Goal: Task Accomplishment & Management: Manage account settings

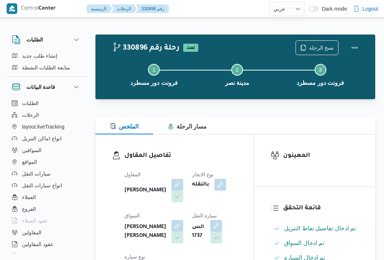
select select "ar"
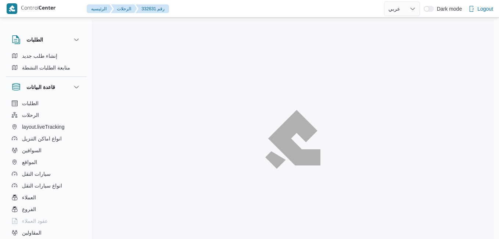
select select "ar"
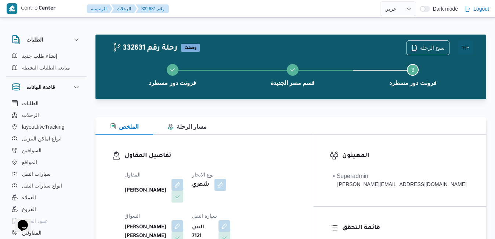
click at [464, 47] on button "Actions" at bounding box center [465, 47] width 15 height 15
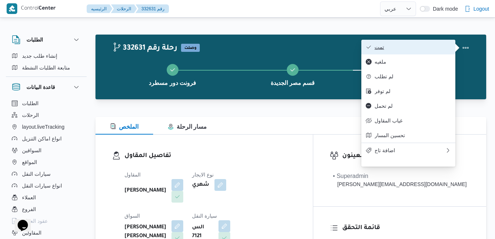
click at [416, 45] on span "تمت" at bounding box center [412, 47] width 76 height 6
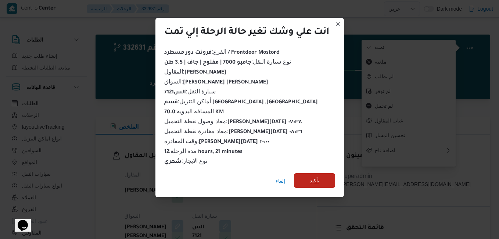
click at [320, 180] on span "تأكيد" at bounding box center [314, 180] width 41 height 15
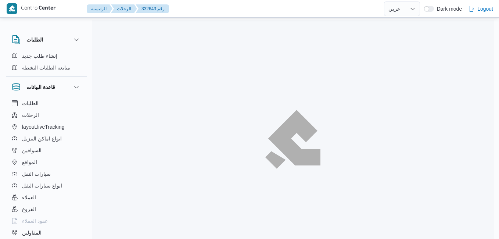
select select "ar"
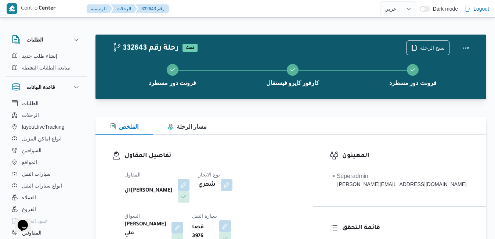
click at [268, 121] on div "الملخص مسار الرحلة" at bounding box center [290, 126] width 391 height 18
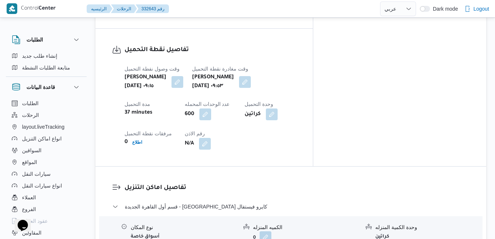
scroll to position [602, 0]
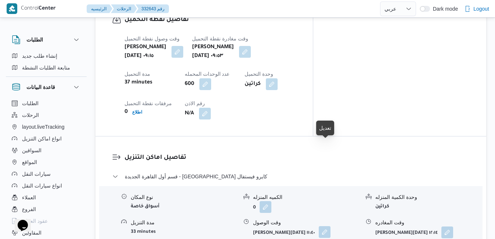
click at [325, 226] on button "button" at bounding box center [325, 232] width 12 height 12
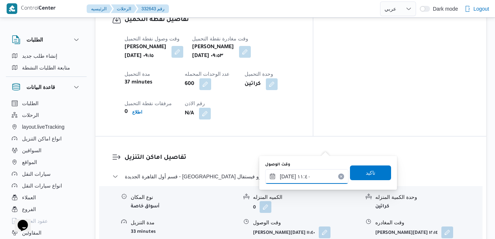
click at [289, 180] on input "٢٨/٠٨/٢٠٢٥ ١١:٤٠" at bounding box center [306, 176] width 83 height 15
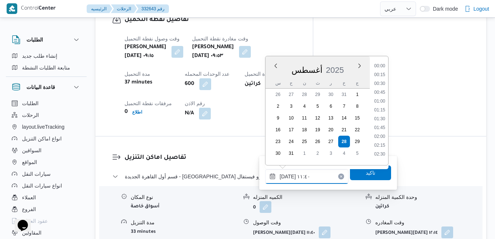
scroll to position [355, 0]
click at [382, 88] on li "10:45" at bounding box center [379, 89] width 17 height 7
type input "٢٨/٠٨/٢٠٢٥ ١٠:٤٥"
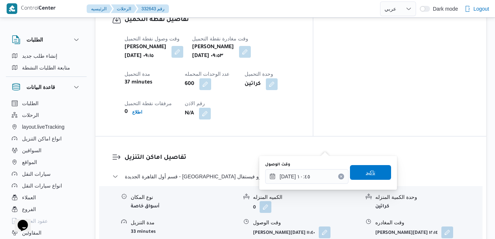
click at [358, 173] on span "تاكيد" at bounding box center [370, 172] width 41 height 15
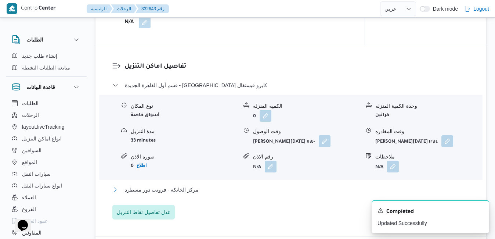
click at [305, 194] on button "مركز الخانكة - فرونت دور مسطرد" at bounding box center [290, 189] width 357 height 9
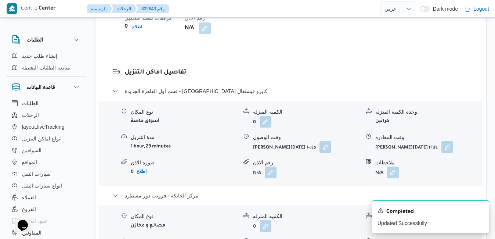
scroll to position [690, 0]
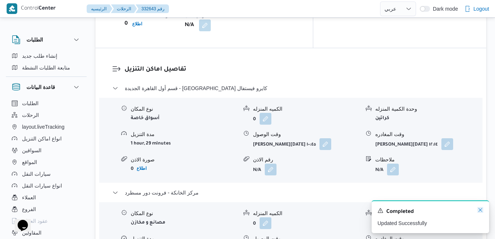
click at [480, 211] on icon "Dismiss toast" at bounding box center [480, 210] width 6 height 6
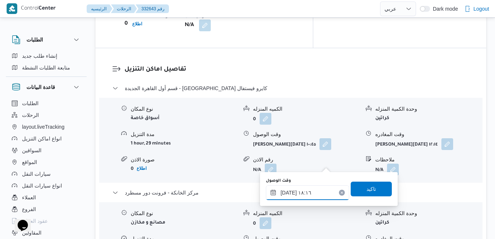
click at [286, 191] on input "٢٨/٠٨/٢٠٢٥ ١٨:١٦" at bounding box center [307, 192] width 83 height 15
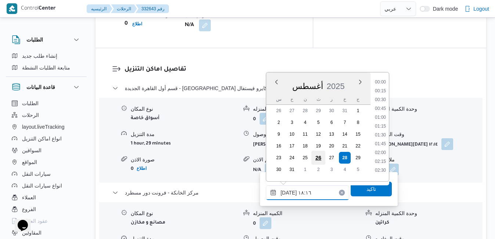
scroll to position [592, 0]
click at [381, 160] on li "19:00" at bounding box center [380, 158] width 17 height 7
type input "٢٨/٠٨/٢٠٢٥ ١٩:٠٠"
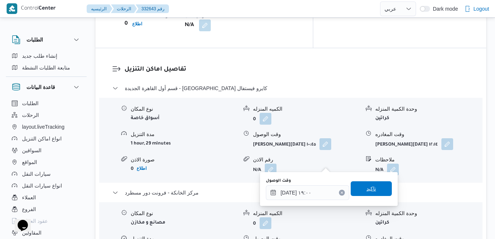
click at [368, 187] on span "تاكيد" at bounding box center [371, 188] width 10 height 9
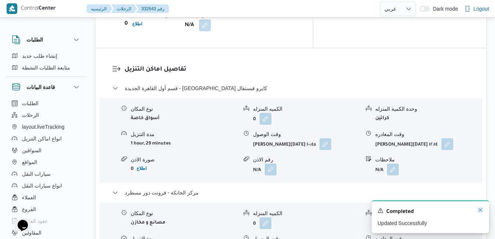
click at [481, 210] on icon "Dismiss toast" at bounding box center [480, 210] width 6 height 6
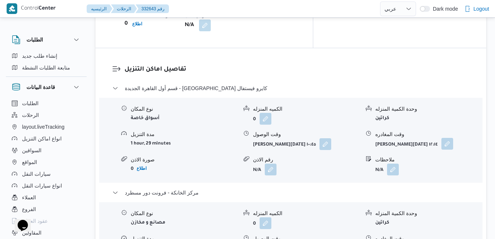
click at [452, 138] on button "button" at bounding box center [447, 144] width 12 height 12
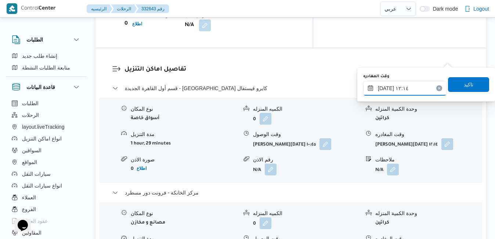
click at [415, 90] on input "٢٨/٠٨/٢٠٢٥ ١٢:١٤" at bounding box center [404, 88] width 83 height 15
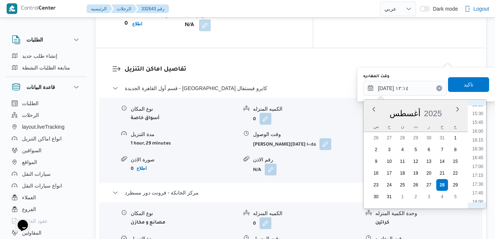
scroll to position [627, 0]
click at [477, 127] on li "18:15" at bounding box center [477, 125] width 17 height 7
type input "٢٨/٠٨/٢٠٢٥ ١٨:١٥"
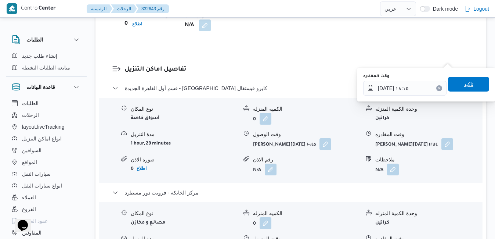
click at [464, 84] on span "تاكيد" at bounding box center [469, 84] width 10 height 9
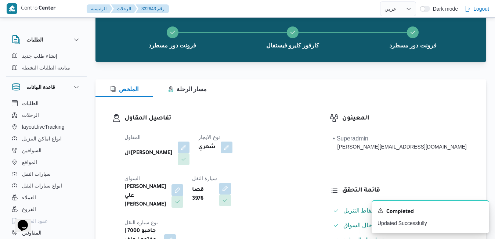
scroll to position [0, 0]
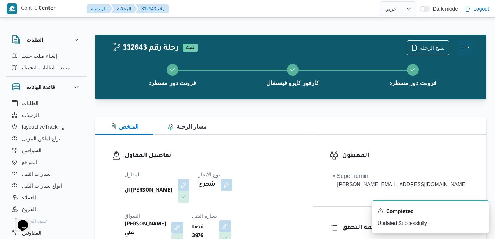
click at [465, 44] on button "Actions" at bounding box center [465, 47] width 15 height 15
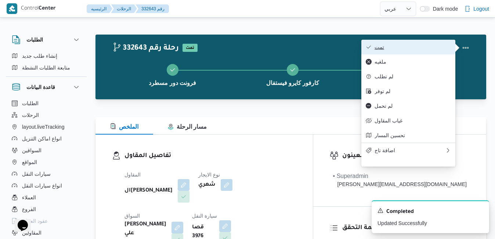
click at [402, 51] on button "تمت" at bounding box center [408, 47] width 94 height 15
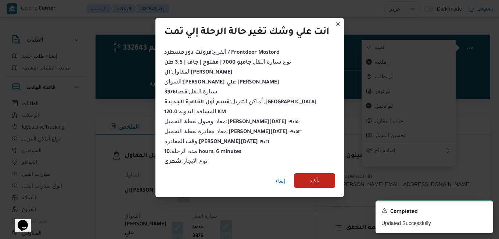
click at [305, 176] on span "تأكيد" at bounding box center [314, 180] width 41 height 15
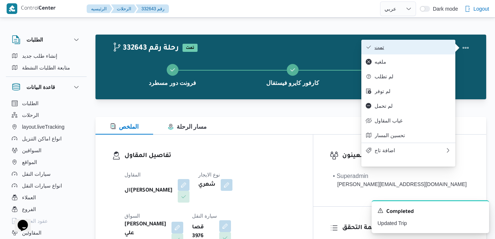
click at [415, 53] on button "تمت" at bounding box center [408, 47] width 94 height 15
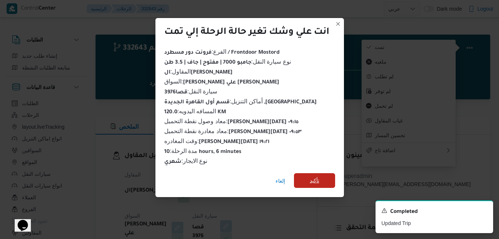
click at [314, 178] on span "تأكيد" at bounding box center [314, 180] width 10 height 9
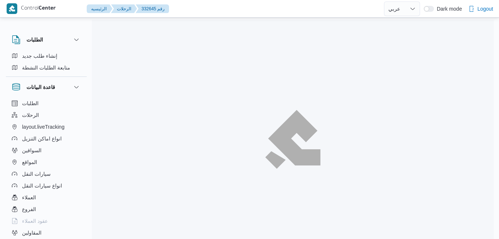
select select "ar"
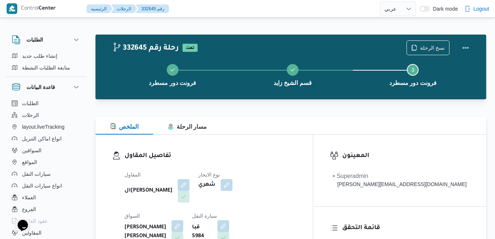
click at [294, 122] on div "الملخص مسار الرحلة" at bounding box center [290, 126] width 391 height 18
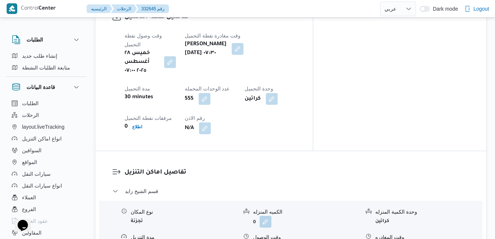
scroll to position [617, 0]
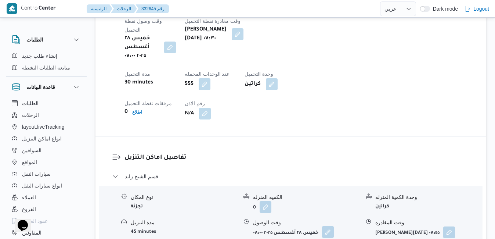
click at [329, 226] on button "button" at bounding box center [328, 232] width 12 height 12
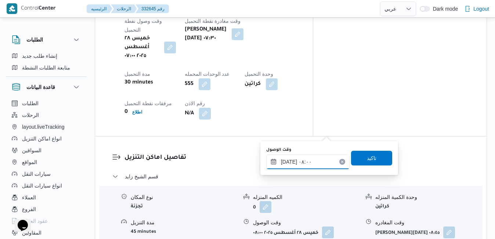
click at [290, 164] on input "٢٨/٠٨/٢٠٢٥ ٠٨:٠٠" at bounding box center [307, 161] width 83 height 15
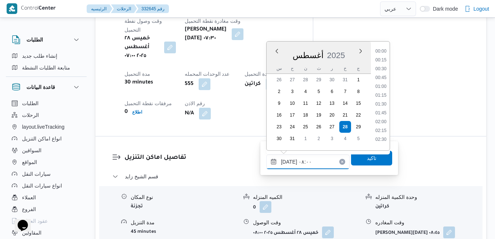
scroll to position [231, 0]
click at [380, 118] on li "08:30" at bounding box center [380, 119] width 17 height 7
type input "٢٨/٠٨/٢٠٢٥ ٠٨:٣٠"
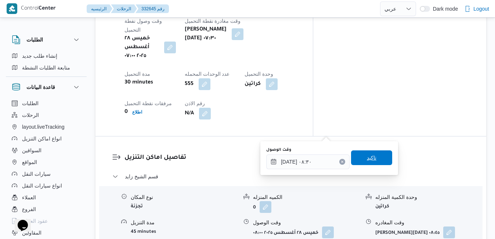
click at [367, 159] on span "تاكيد" at bounding box center [372, 157] width 10 height 9
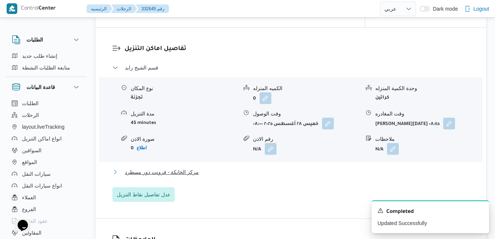
click at [316, 176] on button "مركز الخانكة - فرونت دور مسطرد" at bounding box center [290, 171] width 357 height 9
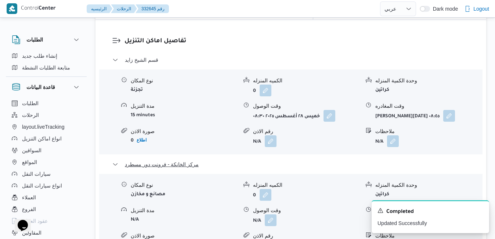
scroll to position [778, 0]
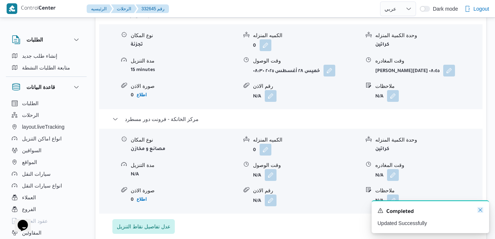
click at [482, 210] on icon "Dismiss toast" at bounding box center [480, 210] width 6 height 6
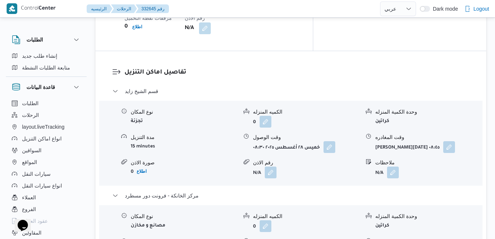
scroll to position [690, 0]
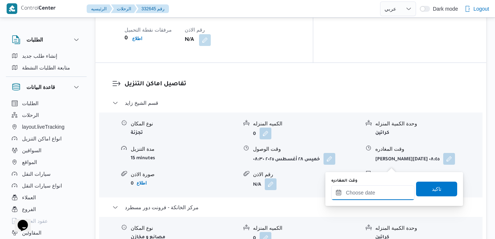
click at [352, 193] on input "وقت المغادره" at bounding box center [372, 192] width 83 height 15
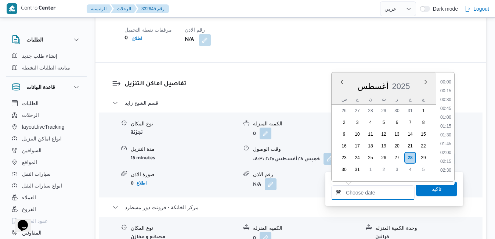
scroll to position [749, 0]
click at [409, 76] on div "أغسطس 2025" at bounding box center [383, 84] width 104 height 19
click at [262, 212] on div "قسم الشيخ زايد نوع المكان تجزئة الكميه المنزله 0 وحدة الكمية المنزله كراتين مدة…" at bounding box center [290, 209] width 357 height 223
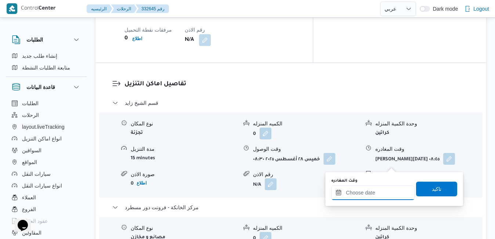
click at [359, 191] on input "وقت المغادره" at bounding box center [372, 192] width 83 height 15
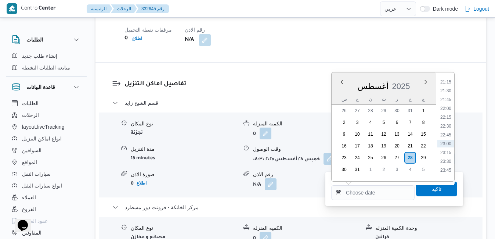
click at [415, 75] on div "أغسطس 2025" at bounding box center [383, 84] width 104 height 19
click at [444, 132] on li "20:15" at bounding box center [445, 131] width 17 height 7
type input "٢٨/٠٨/٢٠٢٥ ٢٠:١٥"
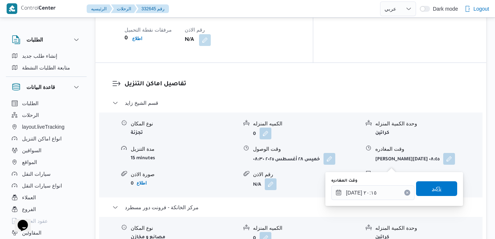
click at [432, 189] on span "تاكيد" at bounding box center [437, 188] width 10 height 9
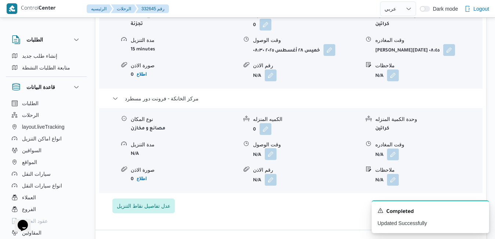
click at [272, 160] on button "button" at bounding box center [271, 154] width 12 height 12
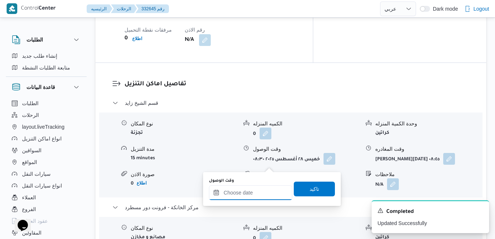
click at [251, 190] on input "وقت الوصول" at bounding box center [250, 192] width 83 height 15
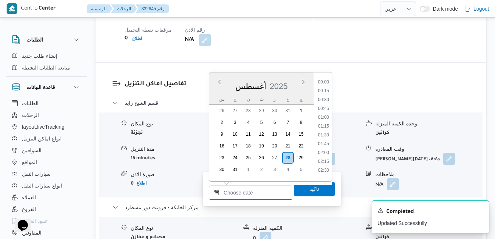
scroll to position [749, 0]
click at [280, 75] on div "أغسطس ٢٠٢٥ أغسطس 2025 س ح ن ث ر خ ج" at bounding box center [261, 88] width 104 height 32
click at [324, 123] on li "20:00" at bounding box center [323, 122] width 17 height 7
type input "٢٨/٠٨/٢٠٢٥ ٢٠:٠٠"
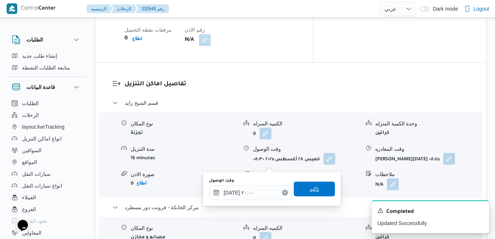
click at [309, 193] on span "تاكيد" at bounding box center [314, 188] width 10 height 9
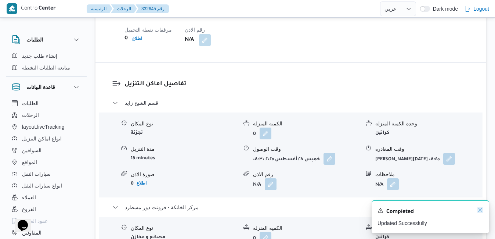
click at [479, 211] on icon "Dismiss toast" at bounding box center [480, 210] width 6 height 6
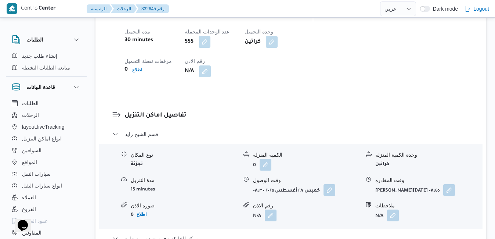
scroll to position [661, 0]
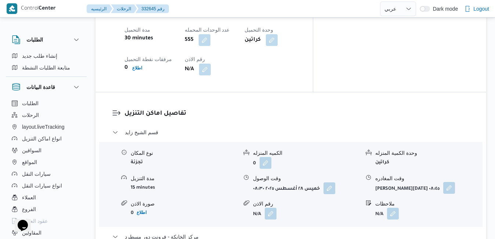
click at [447, 182] on button "button" at bounding box center [449, 188] width 12 height 12
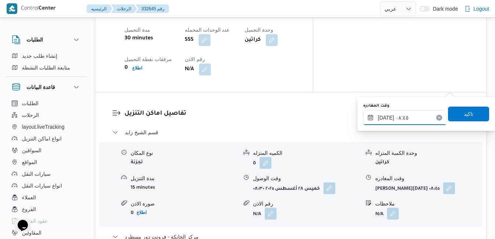
click at [407, 119] on input "٢٨/٠٨/٢٠٢٥ ٠٨:٤٥" at bounding box center [404, 117] width 83 height 15
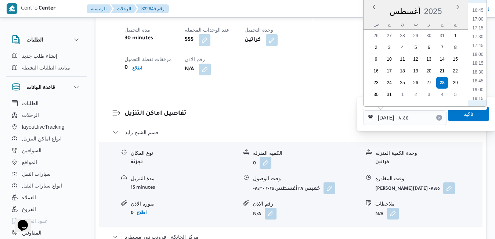
scroll to position [597, 0]
click at [481, 80] on li "19:00" at bounding box center [477, 79] width 17 height 7
type input "٢٨/٠٨/٢٠٢٥ ١٩:٠٠"
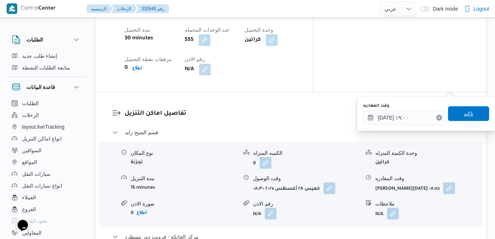
click at [464, 114] on span "تاكيد" at bounding box center [469, 113] width 10 height 9
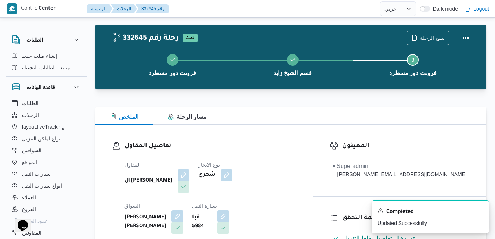
scroll to position [0, 0]
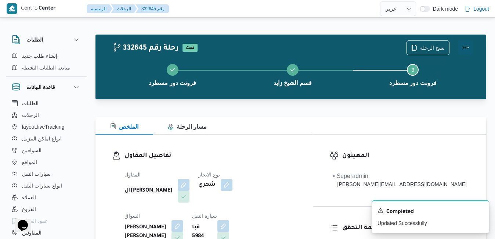
click at [470, 48] on button "Actions" at bounding box center [465, 47] width 15 height 15
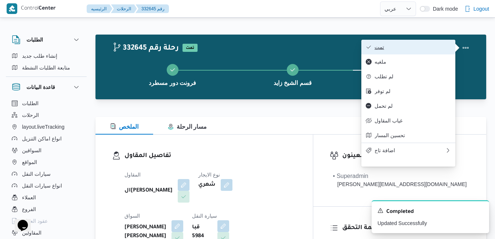
click at [413, 49] on span "تمت" at bounding box center [412, 47] width 76 height 6
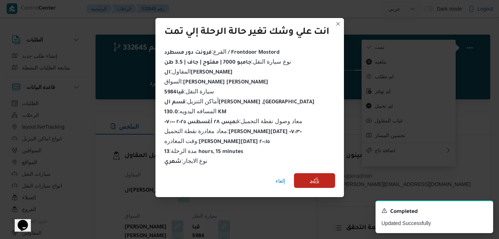
click at [326, 173] on span "تأكيد" at bounding box center [314, 180] width 41 height 15
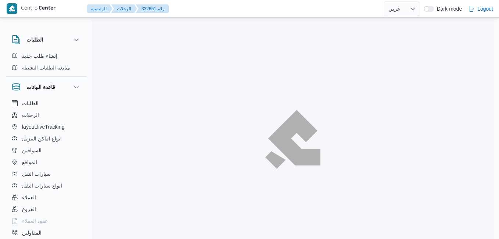
select select "ar"
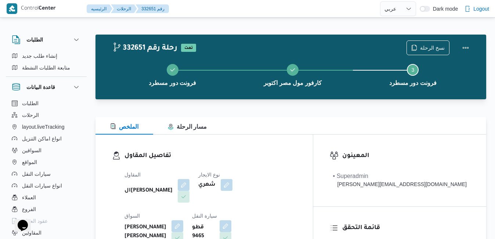
click at [223, 151] on h3 "تفاصيل المقاول" at bounding box center [210, 156] width 172 height 10
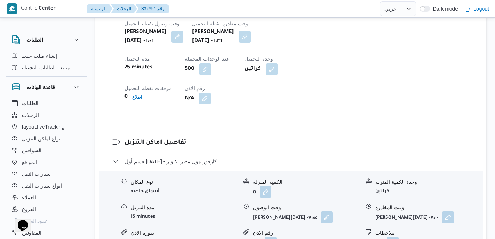
scroll to position [617, 0]
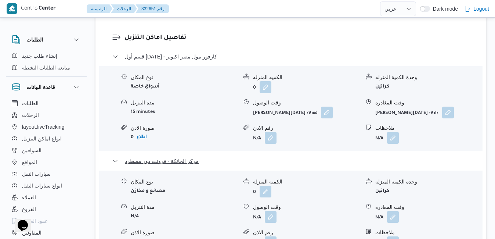
scroll to position [720, 0]
click at [394, 210] on button "button" at bounding box center [393, 216] width 12 height 12
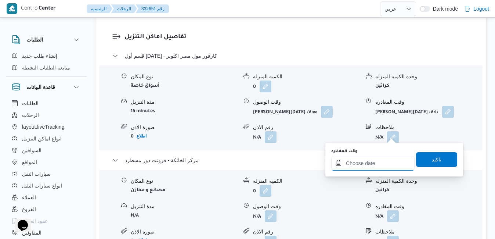
click at [360, 164] on input "وقت المغادره" at bounding box center [372, 163] width 83 height 15
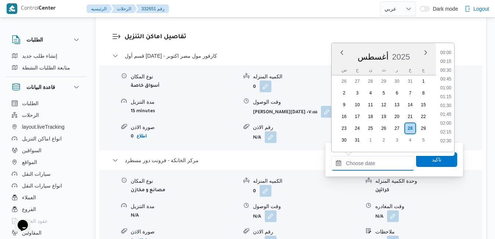
scroll to position [749, 0]
click at [411, 50] on div "أغسطس 2025" at bounding box center [383, 55] width 104 height 19
click at [449, 60] on li "21:30" at bounding box center [445, 61] width 17 height 7
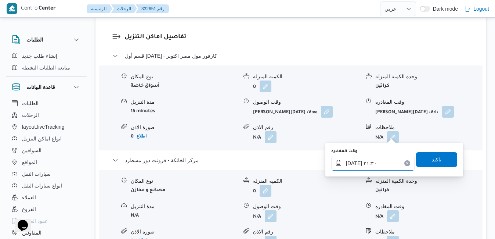
click at [373, 167] on input "٢٨/٠٨/٢٠٢٥ ٢١:٣٠" at bounding box center [372, 163] width 83 height 15
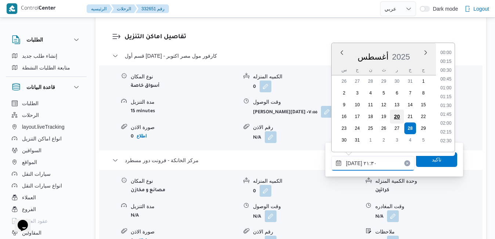
scroll to position [707, 0]
click at [454, 65] on ul "00:00 00:15 00:30 00:45 01:00 01:15 01:30 01:45 02:00 02:15 02:30 02:45 03:00 0…" at bounding box center [445, 97] width 17 height 97
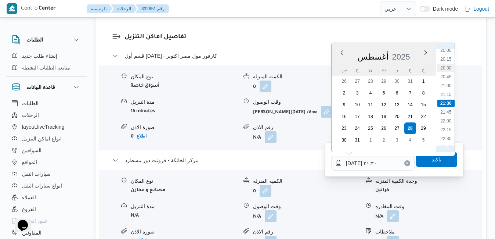
click at [446, 66] on li "20:30" at bounding box center [445, 67] width 17 height 7
type input "٢٨/٠٨/٢٠٢٥ ٢٠:٣٠"
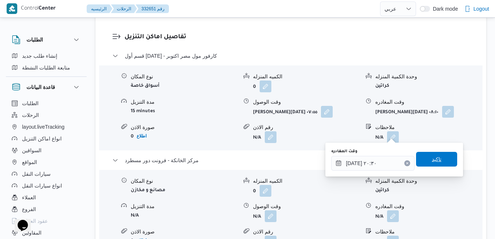
click at [422, 158] on span "تاكيد" at bounding box center [436, 159] width 41 height 15
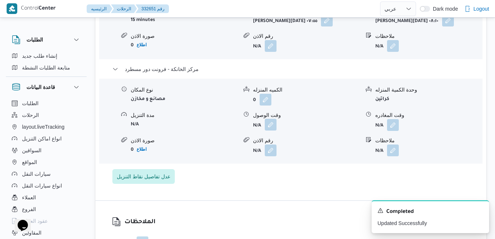
click at [270, 130] on button "button" at bounding box center [271, 125] width 12 height 12
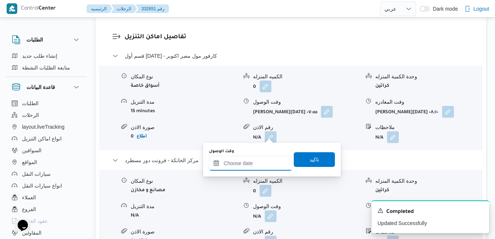
click at [243, 168] on input "وقت الوصول" at bounding box center [250, 163] width 83 height 15
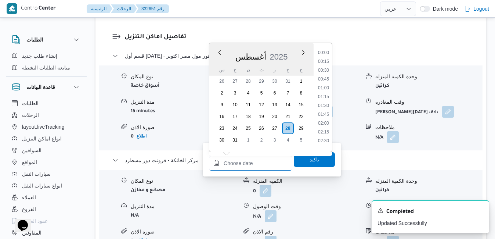
scroll to position [749, 0]
click at [290, 49] on div "أغسطس 2025" at bounding box center [261, 55] width 104 height 19
click at [327, 99] on li "20:15" at bounding box center [323, 101] width 17 height 7
type input "٢٨/٠٨/٢٠٢٥ ٢٠:١٥"
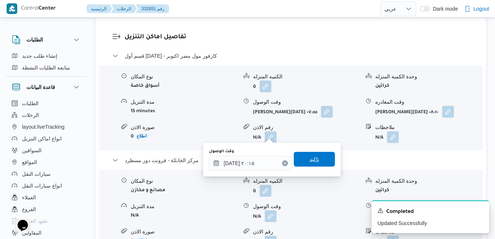
click at [314, 158] on span "تاكيد" at bounding box center [314, 159] width 41 height 15
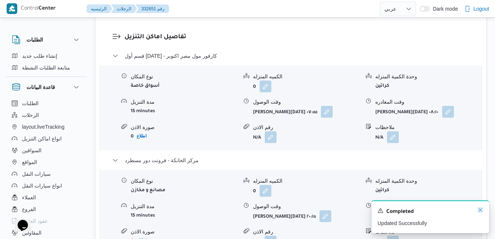
click at [480, 212] on icon "Dismiss toast" at bounding box center [480, 210] width 6 height 6
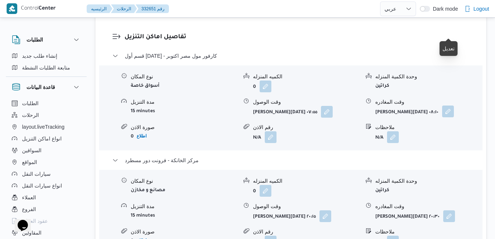
click at [447, 105] on button "button" at bounding box center [448, 111] width 12 height 12
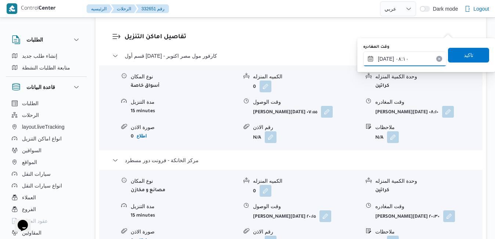
click at [412, 60] on input "٢٨/٠٨/٢٠٢٥ ٠٨:١٠" at bounding box center [404, 58] width 83 height 15
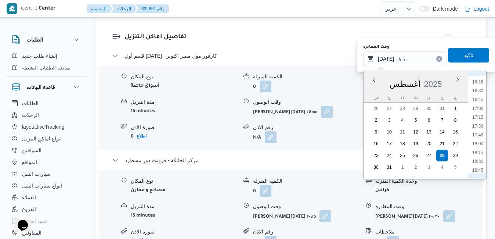
scroll to position [655, 0]
click at [476, 103] on li "19:15" at bounding box center [477, 102] width 17 height 7
type input "٢٨/٠٨/٢٠٢٥ ١٩:١٥"
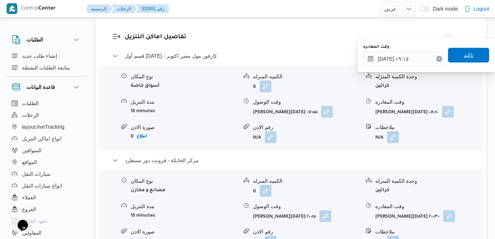
click at [465, 47] on div "وقت المغادره ٢٨/٠٨/٢٠٢٥ ١٩:١٥ تاكيد" at bounding box center [425, 54] width 127 height 23
click at [464, 53] on span "تاكيد" at bounding box center [469, 54] width 10 height 9
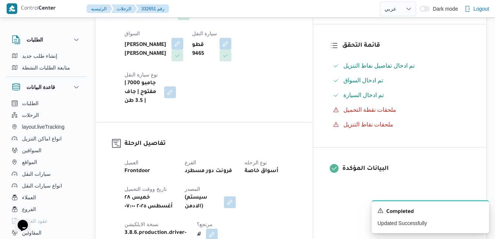
scroll to position [0, 0]
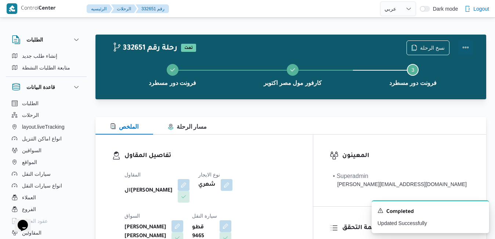
click at [464, 46] on button "Actions" at bounding box center [465, 47] width 15 height 15
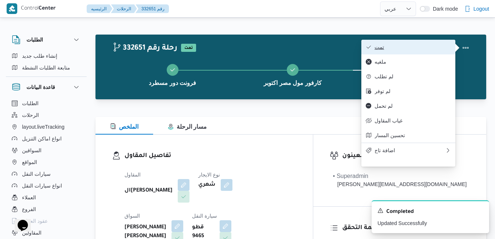
click at [431, 50] on span "تمت" at bounding box center [412, 47] width 76 height 6
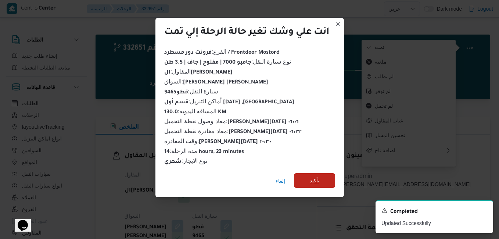
click at [326, 173] on span "تأكيد" at bounding box center [314, 180] width 41 height 15
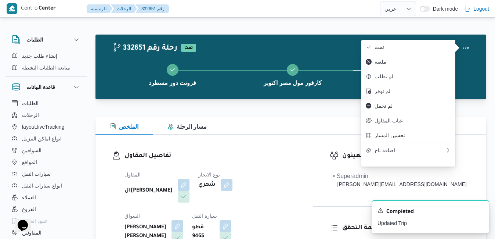
click at [296, 165] on dl "تفاصيل المقاول المقاول الهامي محمد خالد علي نوع الايجار شهري السواق رامي حسين ح…" at bounding box center [210, 219] width 172 height 137
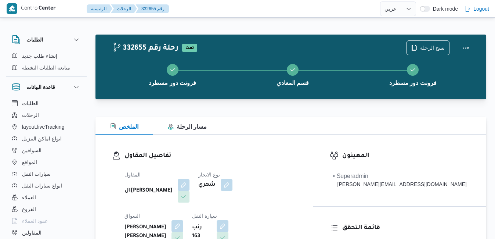
select select "ar"
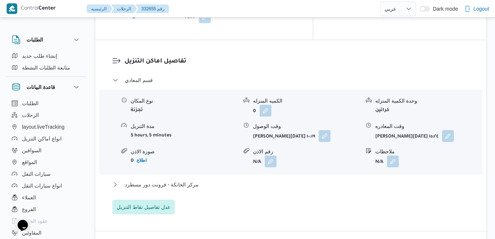
scroll to position [705, 0]
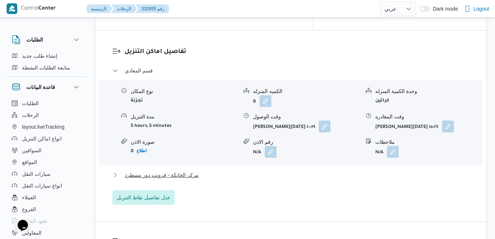
click at [283, 170] on button "مركز الخانكة - فرونت دور مسطرد" at bounding box center [290, 174] width 357 height 9
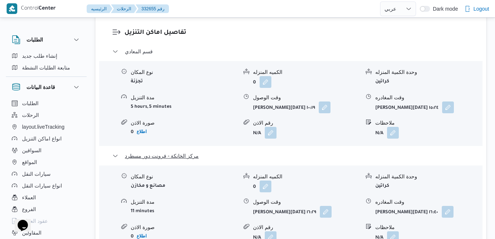
scroll to position [734, 0]
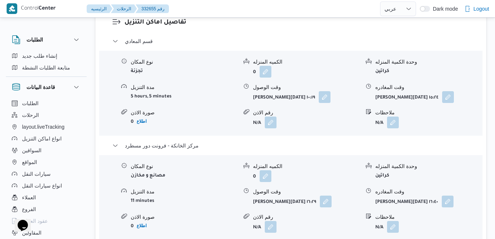
click at [308, 183] on div "تفاصيل اماكن التنزيل قسم المعادي نوع المكان تجزئة الكميه المنزله 0 وحدة الكمية …" at bounding box center [290, 138] width 391 height 275
click at [453, 195] on button "button" at bounding box center [448, 201] width 12 height 12
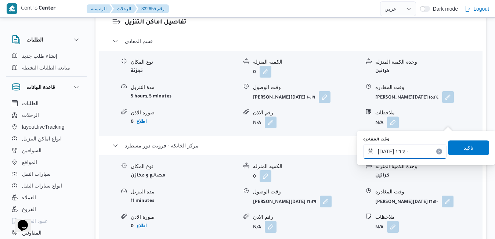
click at [412, 152] on input "٢٨/٠٨/٢٠٢٥ ١٦:٤٠" at bounding box center [404, 151] width 83 height 15
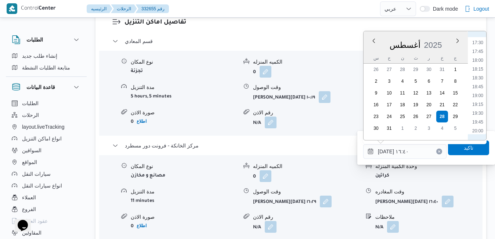
scroll to position [616, 0]
click at [477, 120] on li "19:45" at bounding box center [477, 120] width 17 height 7
type input "[DATE] ١٩:٤٥"
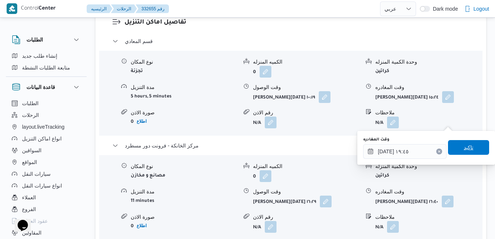
click at [457, 148] on span "تاكيد" at bounding box center [468, 147] width 41 height 15
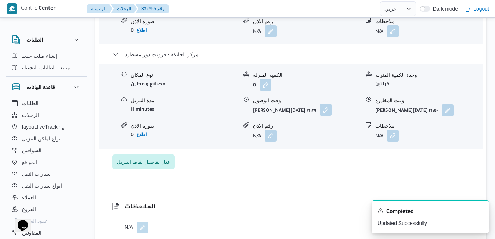
click at [328, 116] on button "button" at bounding box center [326, 110] width 12 height 12
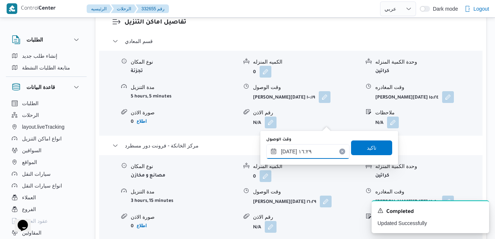
click at [300, 153] on input "٢٨/٠٨/٢٠٢٥ ١٦:٢٩" at bounding box center [307, 151] width 83 height 15
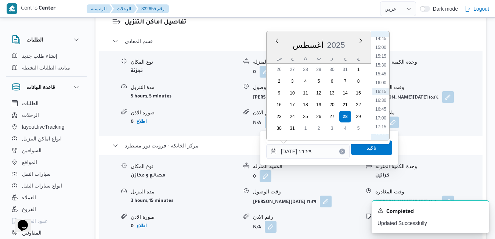
scroll to position [607, 0]
click at [380, 123] on li "19:30" at bounding box center [380, 120] width 17 height 7
type input "٢٨/٠٨/٢٠٢٥ ١٩:٣٠"
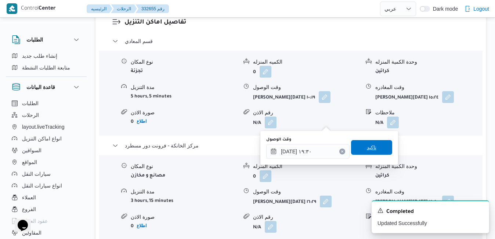
click at [367, 150] on span "تاكيد" at bounding box center [372, 147] width 10 height 9
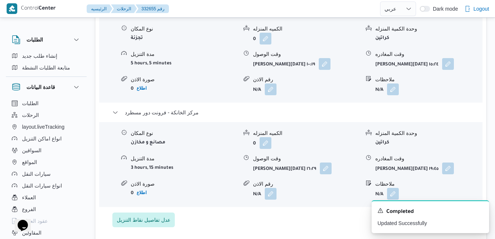
scroll to position [675, 0]
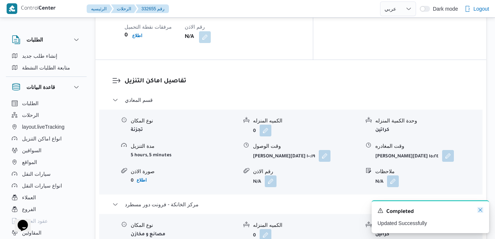
click at [480, 210] on icon "Dismiss toast" at bounding box center [480, 210] width 6 height 6
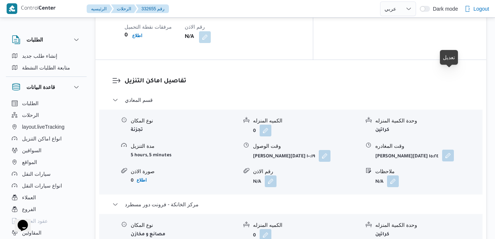
click at [449, 149] on button "button" at bounding box center [448, 155] width 12 height 12
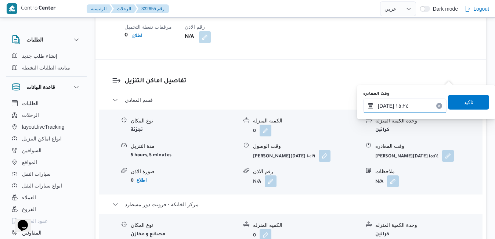
click at [406, 108] on input "٢٨/٠٨/٢٠٢٥ ١٥:٢٤" at bounding box center [404, 105] width 83 height 15
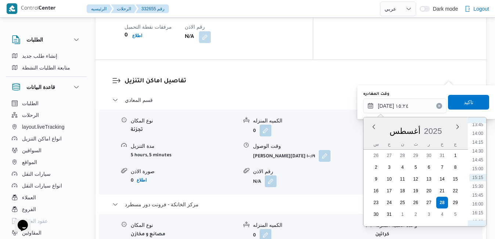
scroll to position [572, 0]
click at [476, 206] on li "18:30" at bounding box center [477, 206] width 17 height 7
type input "٢٨/٠٨/٢٠٢٥ ١٨:٣٠"
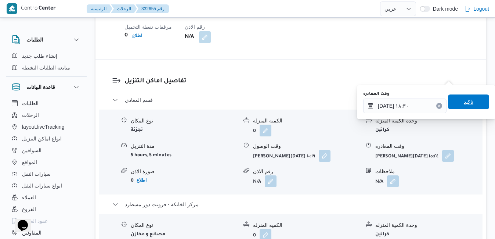
click at [464, 106] on span "تاكيد" at bounding box center [469, 101] width 10 height 9
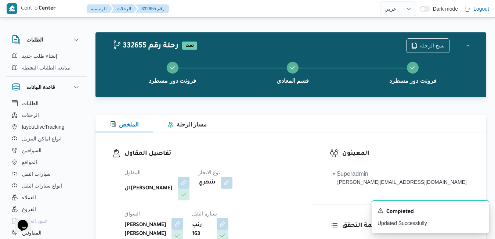
scroll to position [0, 0]
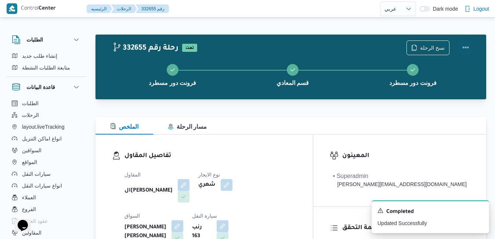
click at [467, 49] on button "Actions" at bounding box center [465, 47] width 15 height 15
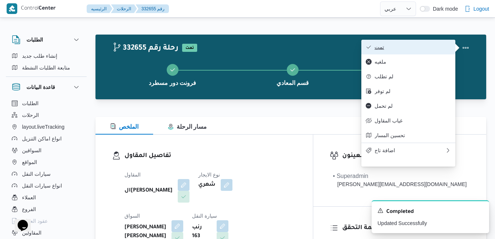
click at [415, 46] on span "تمت" at bounding box center [412, 47] width 76 height 6
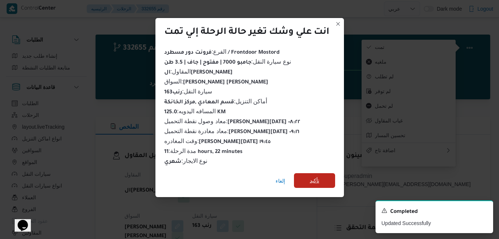
click at [314, 178] on span "تأكيد" at bounding box center [314, 180] width 10 height 9
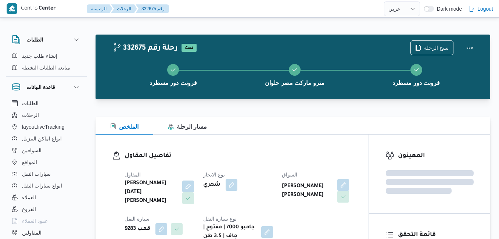
select select "ar"
click at [256, 124] on div "الملخص مسار الرحلة" at bounding box center [290, 126] width 391 height 18
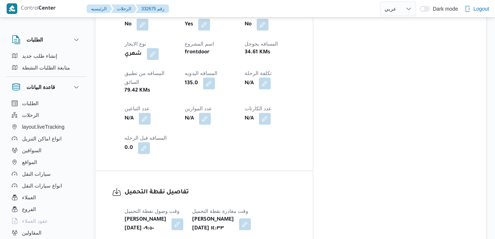
scroll to position [441, 0]
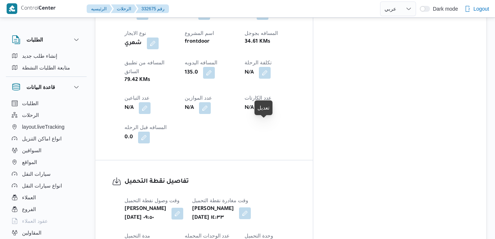
click at [251, 207] on button "button" at bounding box center [245, 213] width 12 height 12
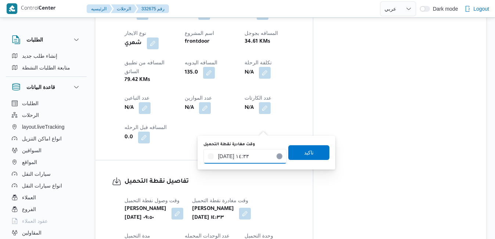
click at [246, 156] on input "[DATE] ١٤:٣٣" at bounding box center [244, 156] width 83 height 15
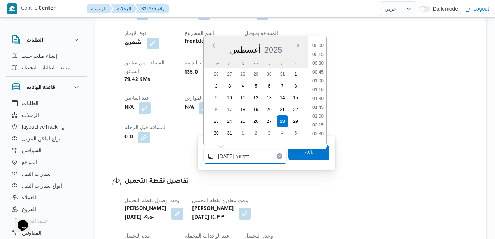
scroll to position [460, 0]
click at [259, 212] on div "تفاصيل نقطة التحميل وقت وصول نفطة التحميل [PERSON_NAME][DATE] ٠٩:٥٠ وقت مغادرة …" at bounding box center [203, 231] width 217 height 143
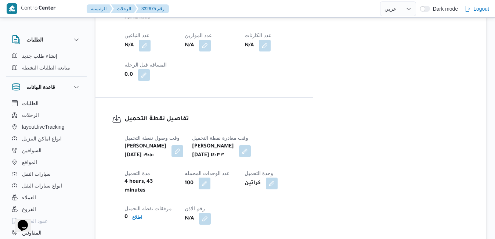
scroll to position [503, 0]
click at [251, 145] on button "button" at bounding box center [245, 151] width 12 height 12
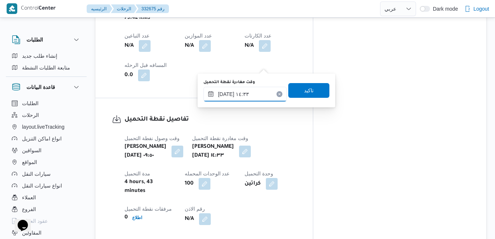
click at [243, 96] on input "[DATE] ١٤:٣٣" at bounding box center [244, 94] width 83 height 15
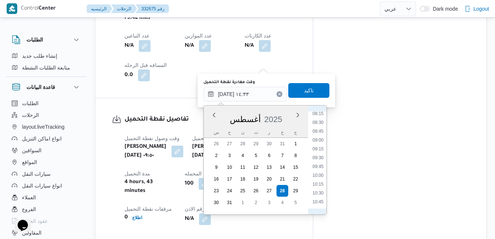
scroll to position [291, 0]
click at [316, 195] on li "10:30" at bounding box center [317, 194] width 17 height 7
type input "٢٨/٠٨/٢٠٢٥ ١٠:٣٠"
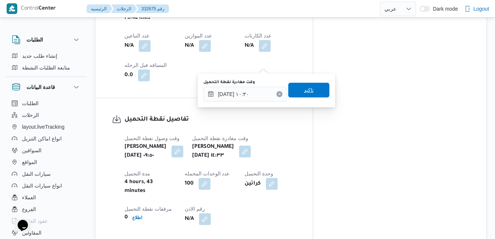
click at [313, 90] on span "تاكيد" at bounding box center [308, 90] width 41 height 15
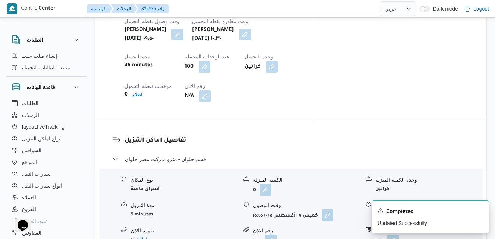
scroll to position [620, 0]
click at [334, 200] on dl "وقت الوصول خميس ٢٨ أغسطس ٢٠٢٥ ١٥:٤٥" at bounding box center [306, 209] width 107 height 19
click at [324, 208] on button "button" at bounding box center [328, 214] width 12 height 12
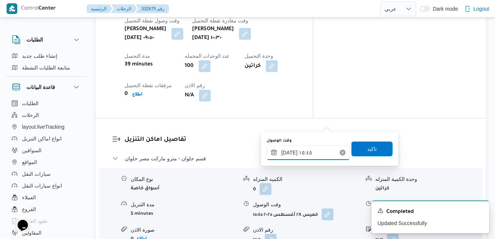
click at [291, 156] on input "٢٨/٠٨/٢٠٢٥ ١٥:٤٥" at bounding box center [308, 152] width 83 height 15
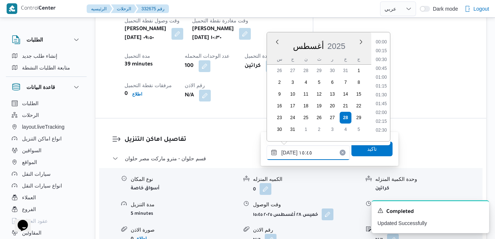
scroll to position [504, 0]
click at [299, 152] on input "٢٨/٠٨/٢٠٢٥ ١٥:٤٥" at bounding box center [308, 152] width 83 height 15
click at [378, 114] on li "11:30" at bounding box center [381, 112] width 17 height 7
type input "٢٨/٠٨/٢٠٢٥ ١١:٣٠"
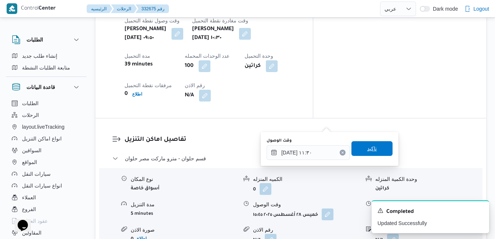
click at [367, 151] on span "تاكيد" at bounding box center [372, 148] width 10 height 9
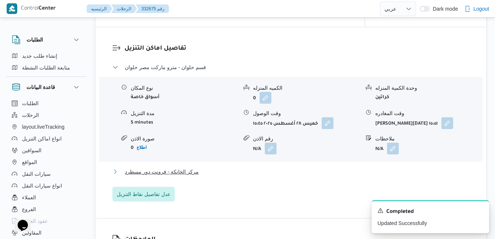
click at [304, 175] on button "مركز الخانكة - فرونت دور مسطرد" at bounding box center [290, 171] width 357 height 9
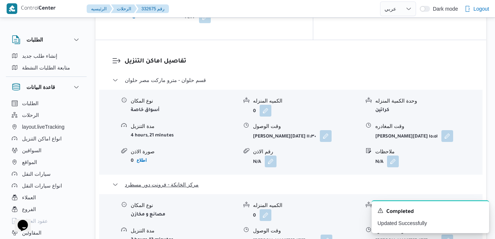
scroll to position [752, 0]
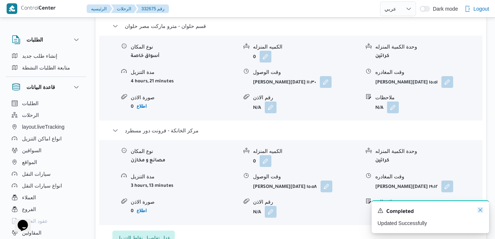
click at [479, 210] on icon "Dismiss toast" at bounding box center [480, 210] width 6 height 6
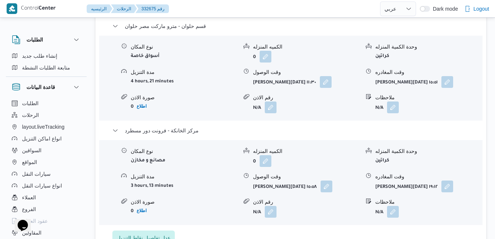
click at [379, 151] on div "قسم حلوان - مترو ماركت مصر حلوان نوع المكان أسواق خاصة الكميه المنزله 0 وحدة ال…" at bounding box center [290, 133] width 357 height 223
click at [327, 180] on button "button" at bounding box center [326, 186] width 12 height 12
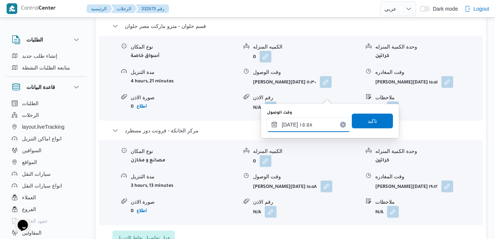
click at [305, 126] on input "٢٨/٠٨/٢٠٢٥ ١٥:٥٨" at bounding box center [308, 124] width 83 height 15
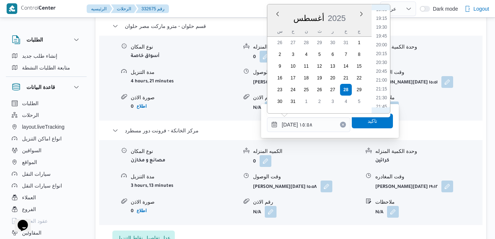
scroll to position [589, 0]
click at [383, 93] on li "19:00" at bounding box center [381, 94] width 17 height 7
type input "[DATE] ١٩:٠٠"
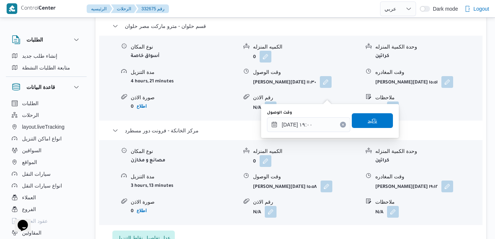
click at [367, 120] on span "تاكيد" at bounding box center [372, 120] width 10 height 9
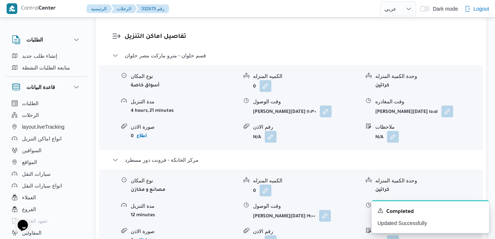
scroll to position [708, 0]
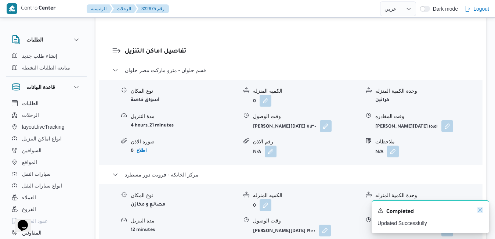
click at [479, 209] on icon "Dismiss toast" at bounding box center [480, 210] width 6 height 6
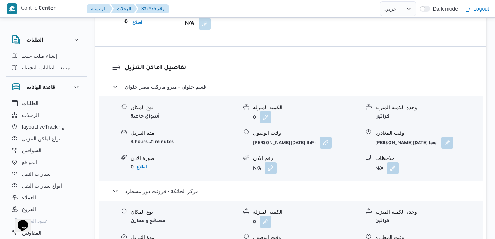
scroll to position [693, 0]
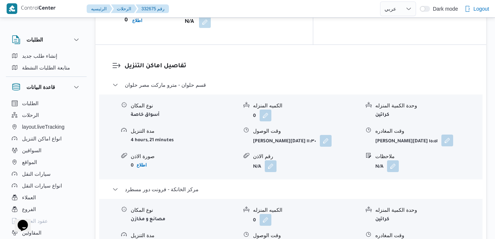
click at [448, 134] on button "button" at bounding box center [447, 140] width 12 height 12
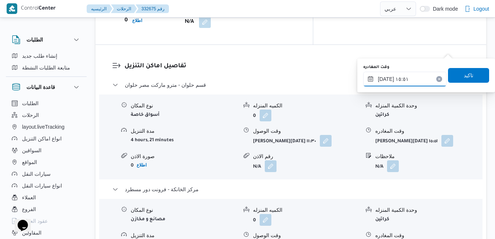
click at [416, 81] on input "٢٨/٠٨/٢٠٢٥ ١٥:٥١" at bounding box center [404, 79] width 83 height 15
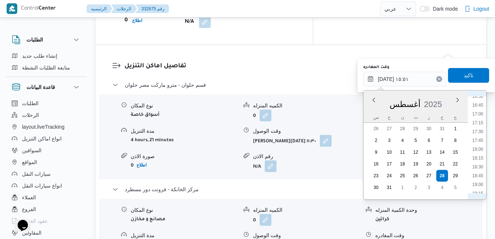
scroll to position [589, 0]
click at [479, 145] on li "18:00" at bounding box center [477, 144] width 17 height 7
type input "٢٨/٠٨/٢٠٢٥ ١٨:٠٠"
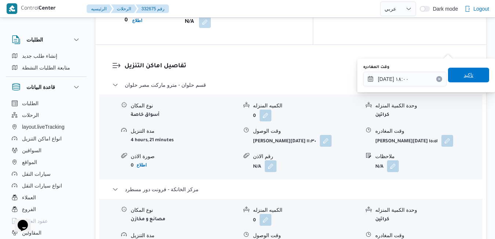
click at [467, 77] on span "تاكيد" at bounding box center [469, 74] width 10 height 9
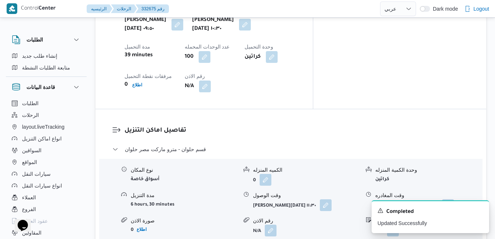
scroll to position [620, 0]
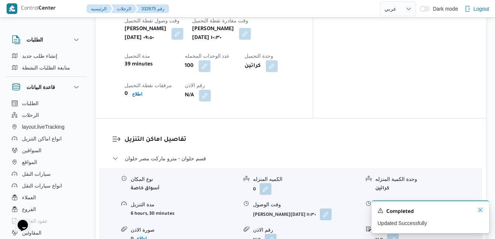
click at [479, 209] on icon "Dismiss toast" at bounding box center [480, 210] width 4 height 4
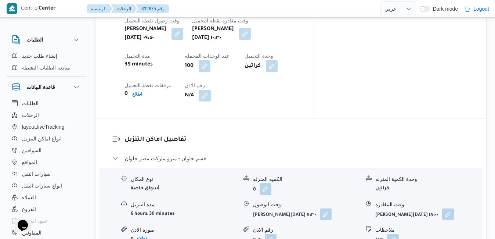
click at [461, 168] on div "نوع المكان أسواق خاصة الكميه المنزله 0 وحدة الكمية المنزله كراتين مدة التنزيل 6…" at bounding box center [290, 209] width 389 height 83
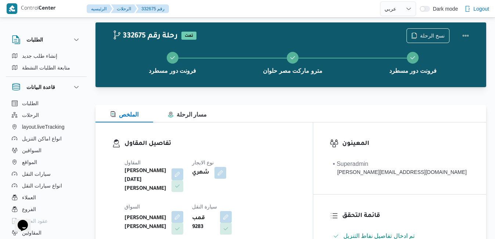
scroll to position [0, 0]
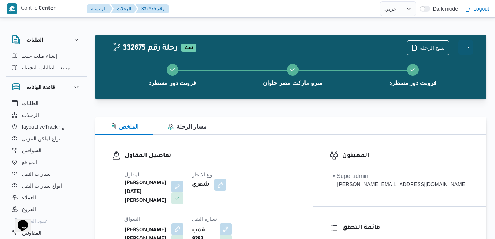
click at [466, 45] on button "Actions" at bounding box center [465, 47] width 15 height 15
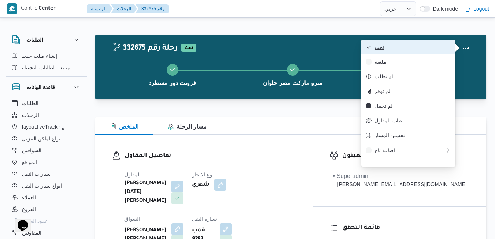
click at [403, 47] on span "تمت" at bounding box center [412, 47] width 76 height 6
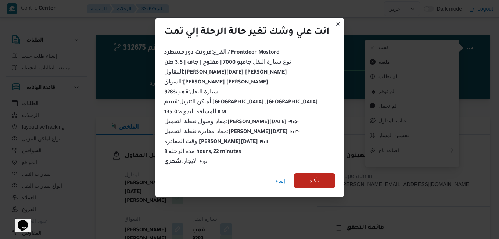
click at [314, 177] on span "تأكيد" at bounding box center [314, 180] width 10 height 9
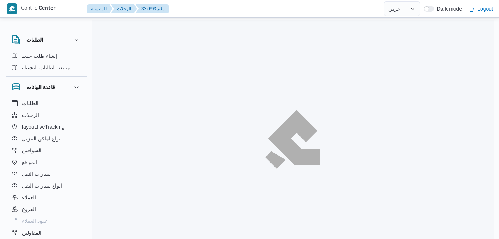
select select "ar"
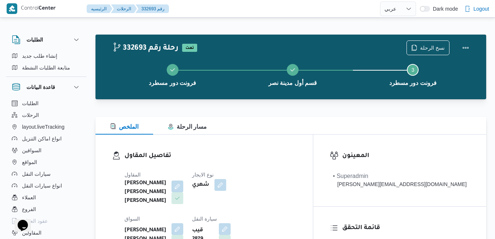
click at [288, 154] on h3 "تفاصيل المقاول" at bounding box center [210, 156] width 172 height 10
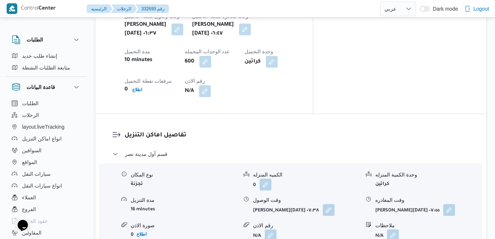
scroll to position [646, 0]
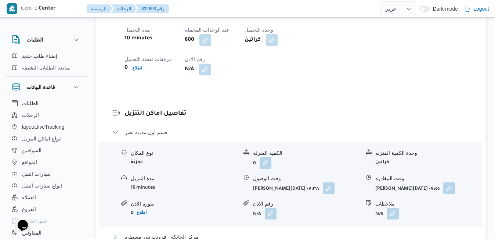
click at [280, 232] on button "مركز الخانكة - فرونت دور مسطرد" at bounding box center [290, 236] width 357 height 9
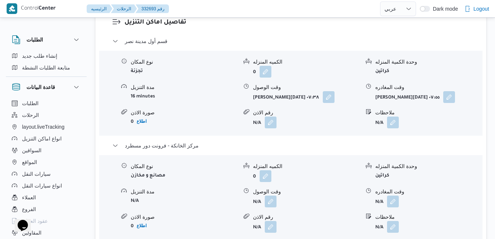
scroll to position [749, 0]
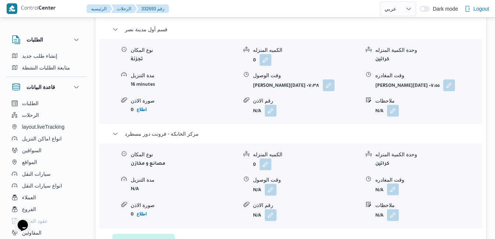
click at [394, 183] on button "button" at bounding box center [393, 189] width 12 height 12
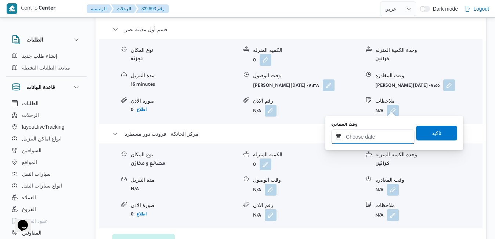
click at [363, 138] on input "وقت المغادره" at bounding box center [372, 136] width 83 height 15
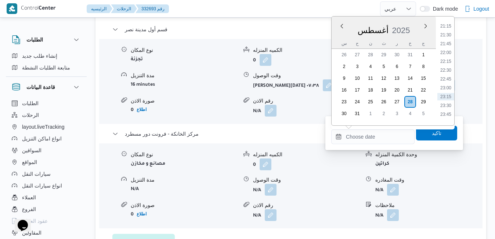
click at [413, 21] on div "أغسطس 2025" at bounding box center [383, 28] width 104 height 19
click at [447, 59] on li "19:45" at bounding box center [445, 57] width 17 height 7
type input "[DATE] ١٩:٤٥"
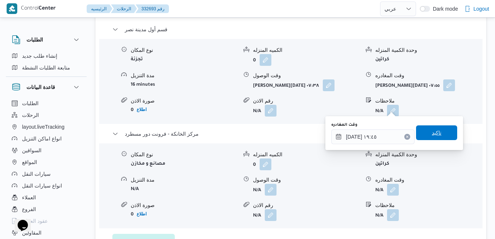
click at [428, 128] on span "تاكيد" at bounding box center [436, 132] width 41 height 15
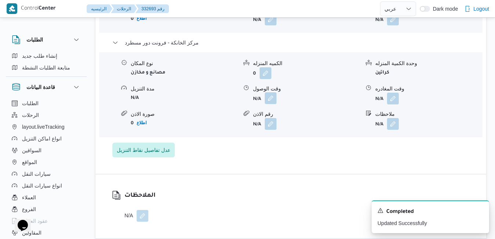
click at [270, 104] on button "button" at bounding box center [271, 98] width 12 height 12
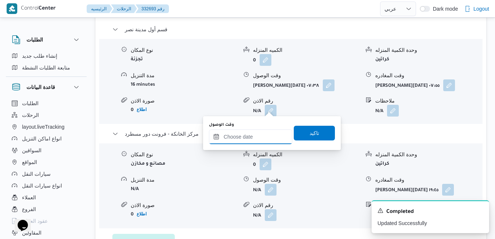
click at [264, 132] on div at bounding box center [250, 136] width 83 height 15
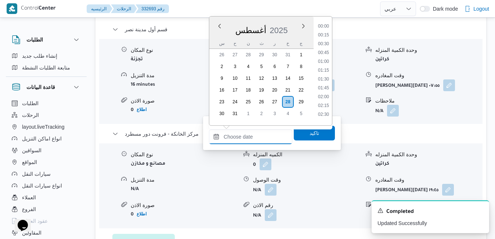
scroll to position [749, 0]
click at [290, 22] on div "أغسطس 2025" at bounding box center [261, 28] width 104 height 19
click at [327, 49] on li "19:30" at bounding box center [323, 49] width 17 height 7
type input "٢٨/٠٨/٢٠٢٥ ١٩:٣٠"
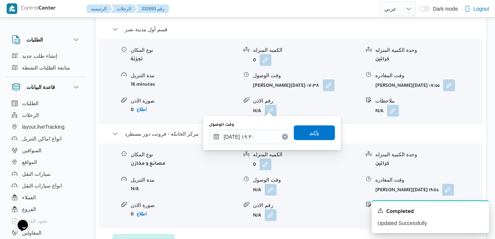
click at [309, 135] on span "تاكيد" at bounding box center [314, 132] width 10 height 9
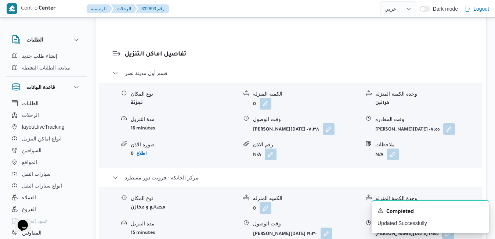
scroll to position [705, 0]
click at [481, 210] on icon "Dismiss toast" at bounding box center [480, 210] width 4 height 4
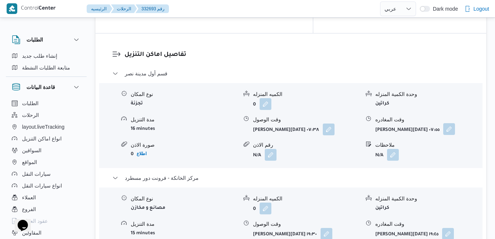
click at [453, 123] on button "button" at bounding box center [449, 129] width 12 height 12
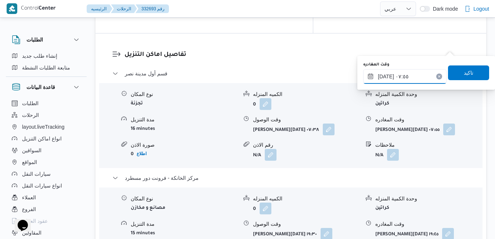
click at [412, 76] on input "٢٨/٠٨/٢٠٢٥ ٠٧:٥٥" at bounding box center [404, 76] width 83 height 15
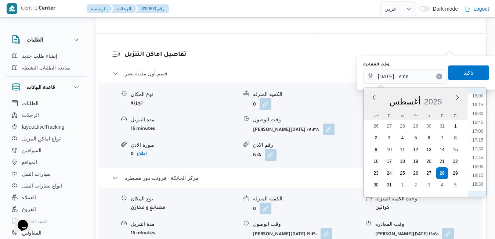
scroll to position [650, 0]
click at [477, 106] on li "18:45" at bounding box center [477, 107] width 17 height 7
type input "٢٨/٠٨/٢٠٢٥ ١٨:٤٥"
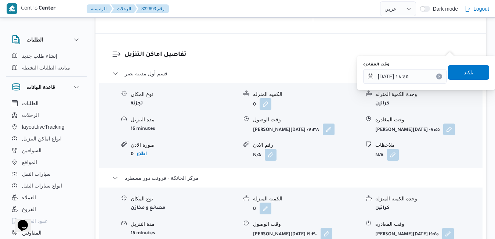
click at [470, 73] on span "تاكيد" at bounding box center [468, 72] width 41 height 15
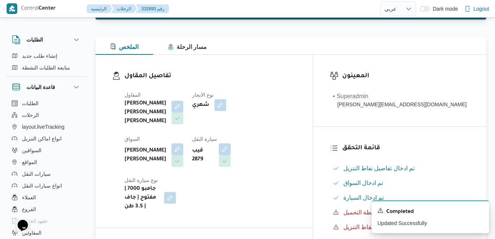
scroll to position [0, 0]
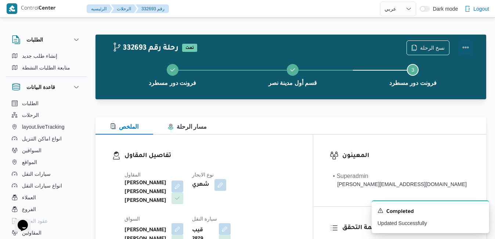
click at [466, 47] on button "Actions" at bounding box center [465, 47] width 15 height 15
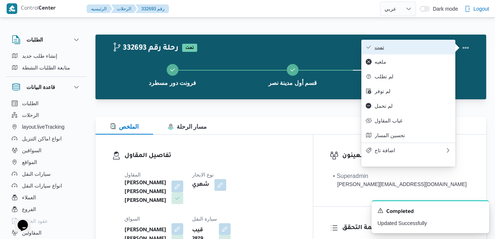
click at [403, 50] on span "تمت" at bounding box center [412, 47] width 76 height 6
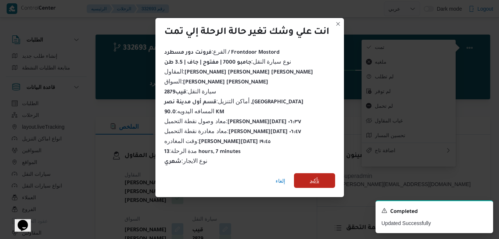
click at [312, 181] on span "تأكيد" at bounding box center [314, 180] width 10 height 9
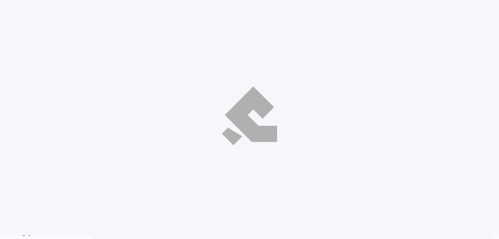
select select "ar"
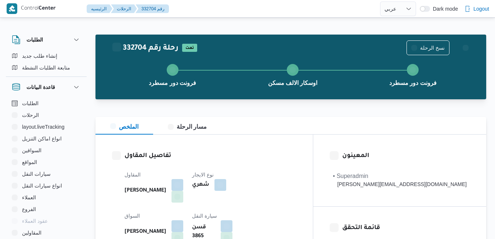
click at [262, 108] on div at bounding box center [290, 112] width 391 height 9
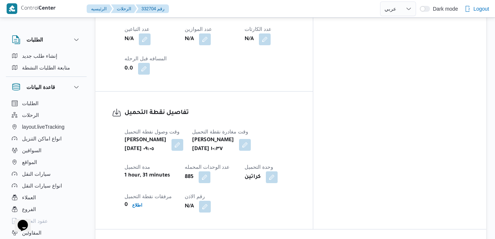
scroll to position [500, 0]
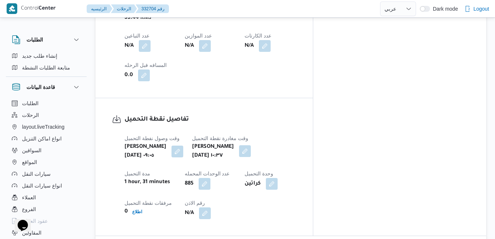
click at [251, 145] on button "button" at bounding box center [245, 151] width 12 height 12
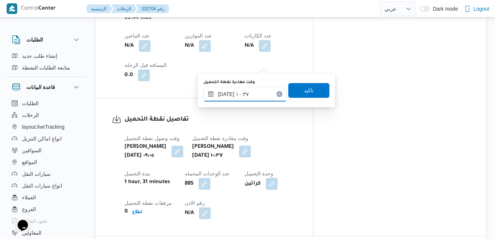
click at [245, 94] on input "[DATE] ١٠:٣٧" at bounding box center [244, 94] width 83 height 15
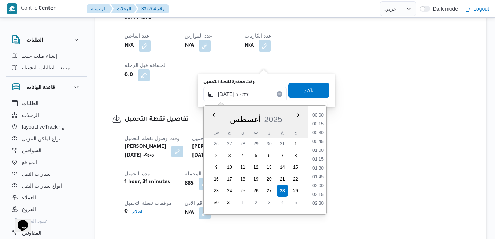
scroll to position [319, 0]
click at [320, 141] on li "09:45" at bounding box center [317, 138] width 17 height 7
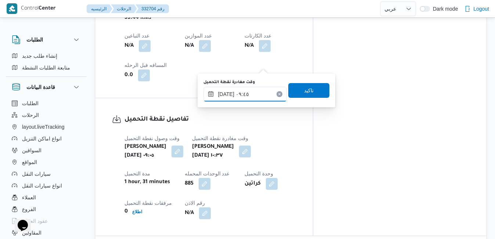
type input "[DATE] ٠٩:٤٥"
click at [310, 93] on span "تاكيد" at bounding box center [308, 90] width 41 height 15
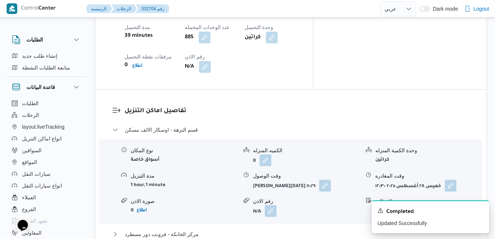
scroll to position [646, 0]
click at [327, 178] on button "button" at bounding box center [325, 184] width 12 height 12
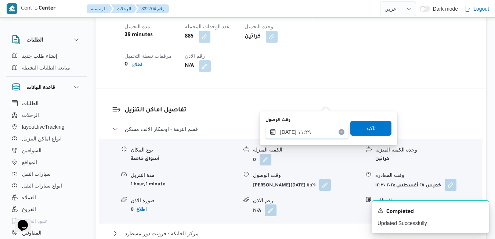
click at [304, 131] on input "٢٨/٠٨/٢٠٢٥ ١١:٢٩" at bounding box center [306, 131] width 83 height 15
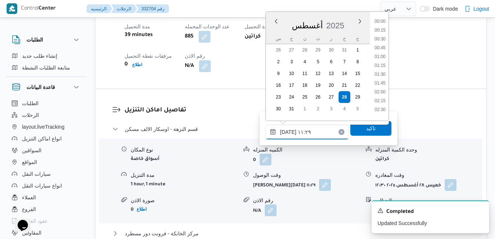
scroll to position [346, 0]
click at [379, 47] on li "10:30" at bounding box center [380, 45] width 17 height 7
type input "٢٨/٠٨/٢٠٢٥ ١٠:٣٠"
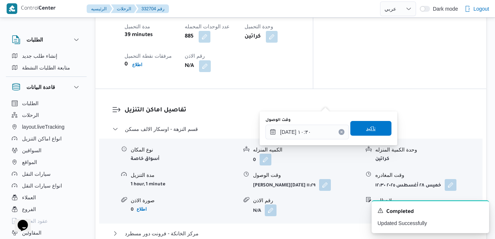
drag, startPoint x: 361, startPoint y: 129, endPoint x: 366, endPoint y: 130, distance: 5.6
click at [366, 130] on span "تاكيد" at bounding box center [371, 128] width 10 height 9
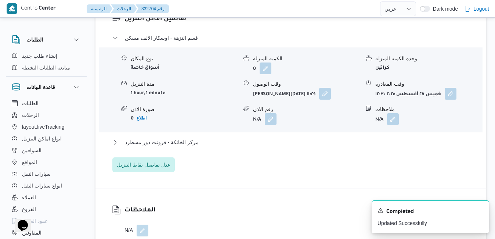
click at [297, 152] on div "مركز الخانكة - فرونت دور مسطرد" at bounding box center [290, 145] width 357 height 14
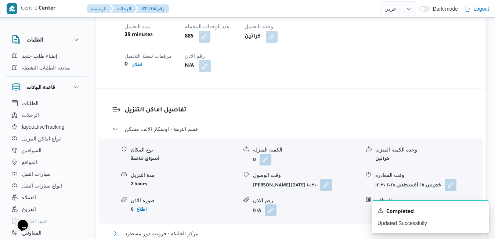
click at [298, 229] on button "مركز الخانكة - فرونت دور مسطرد" at bounding box center [290, 233] width 357 height 9
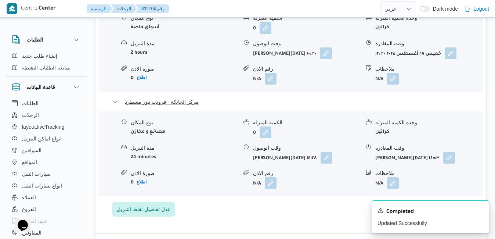
scroll to position [779, 0]
click at [480, 210] on icon "Dismiss toast" at bounding box center [480, 210] width 4 height 4
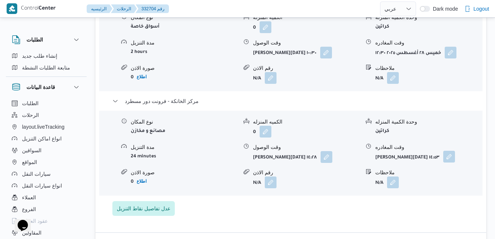
click at [452, 151] on button "button" at bounding box center [449, 157] width 12 height 12
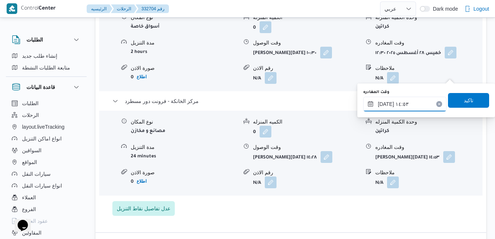
click at [412, 107] on input "٢٨/٠٨/٢٠٢٥ ١٤:٥٣" at bounding box center [404, 104] width 83 height 15
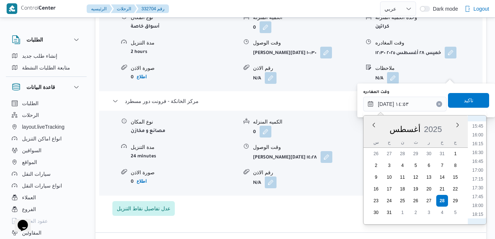
scroll to position [639, 0]
click at [480, 164] on li "19:15" at bounding box center [477, 164] width 17 height 7
type input "٢٨/٠٨/٢٠٢٥ ١٩:١٥"
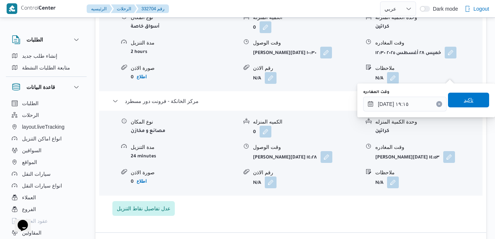
click at [457, 98] on span "تاكيد" at bounding box center [468, 100] width 41 height 15
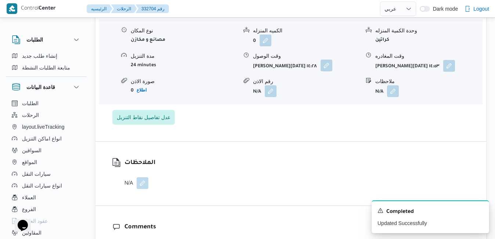
click at [327, 71] on button "button" at bounding box center [326, 65] width 12 height 12
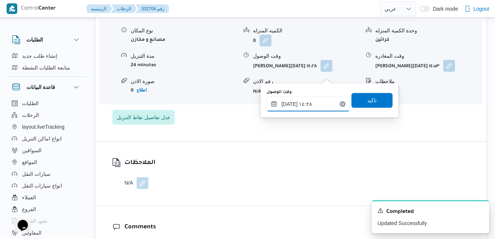
click at [319, 108] on input "٢٨/٠٨/٢٠٢٥ ١٤:٢٨" at bounding box center [308, 104] width 83 height 15
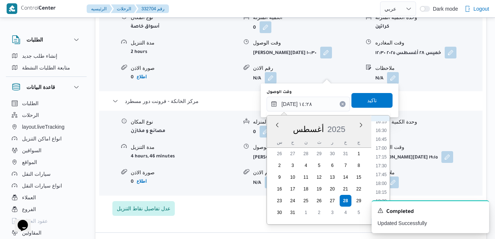
scroll to position [652, 0]
click at [379, 143] on li "19:00" at bounding box center [381, 142] width 17 height 7
type input "٢٨/٠٨/٢٠٢٥ ١٩:٠٠"
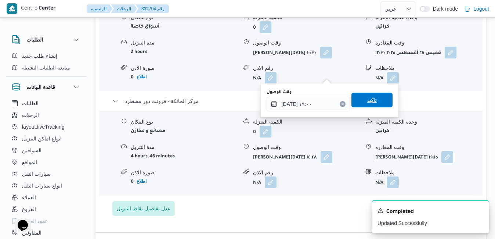
click at [367, 99] on span "تاكيد" at bounding box center [372, 99] width 10 height 9
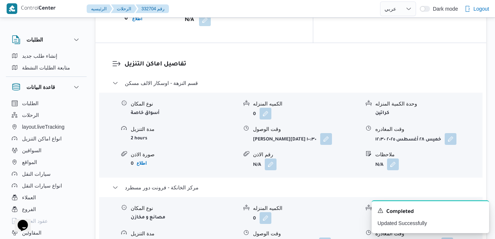
scroll to position [676, 0]
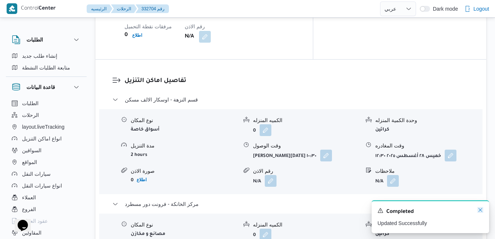
click at [480, 210] on icon "Dismiss toast" at bounding box center [480, 210] width 6 height 6
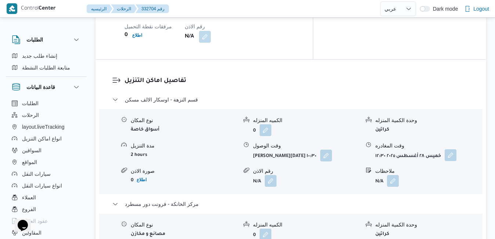
click at [452, 149] on button "button" at bounding box center [451, 155] width 12 height 12
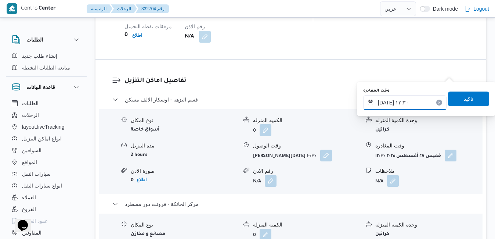
click at [403, 106] on input "٢٨/٠٨/٢٠٢٥ ١٢:٣٠" at bounding box center [404, 102] width 83 height 15
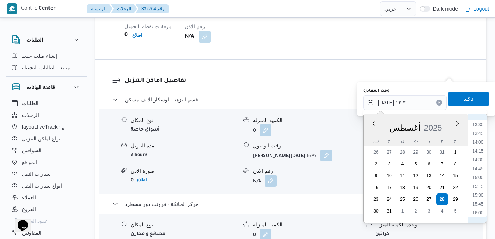
scroll to position [559, 0]
click at [480, 205] on li "18:15" at bounding box center [477, 206] width 17 height 7
type input "٢٨/٠٨/٢٠٢٥ ١٨:١٥"
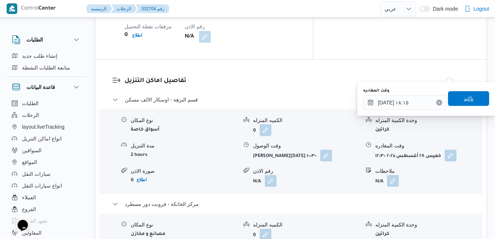
click at [468, 95] on span "تاكيد" at bounding box center [468, 98] width 41 height 15
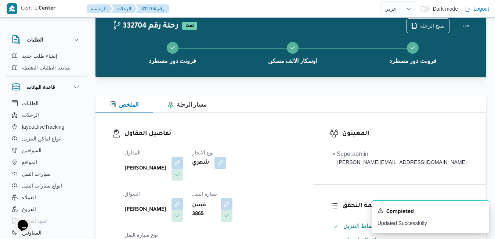
scroll to position [0, 0]
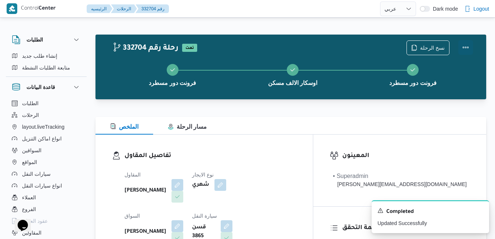
click at [465, 47] on button "Actions" at bounding box center [465, 47] width 15 height 15
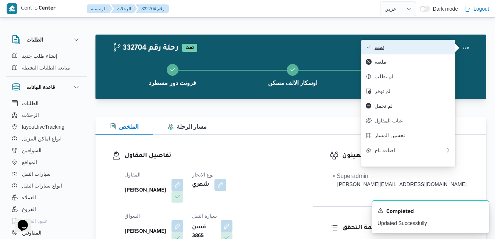
click at [426, 48] on span "تمت" at bounding box center [412, 47] width 76 height 6
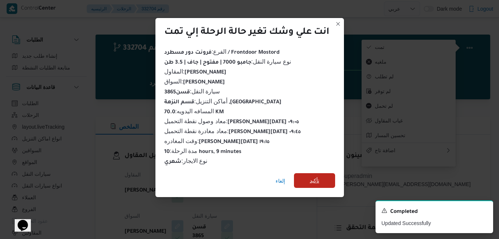
click at [320, 175] on span "تأكيد" at bounding box center [314, 180] width 41 height 15
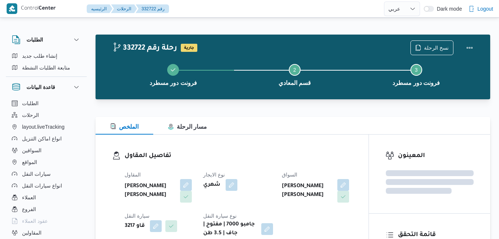
select select "ar"
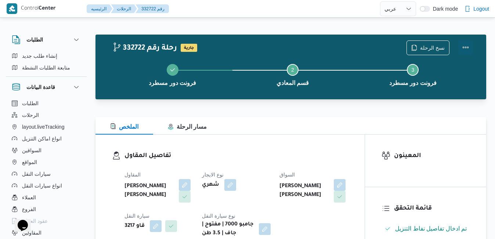
click at [467, 42] on button "Actions" at bounding box center [465, 47] width 15 height 15
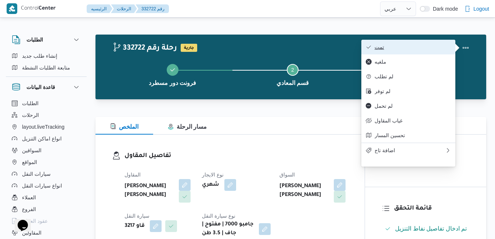
click at [429, 43] on button "تمت" at bounding box center [408, 47] width 94 height 15
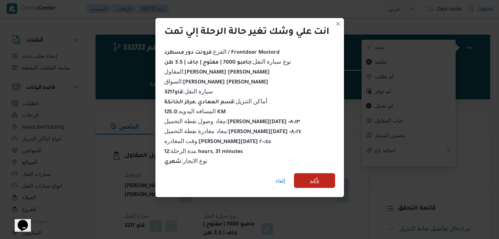
click at [311, 176] on span "تأكيد" at bounding box center [314, 180] width 10 height 9
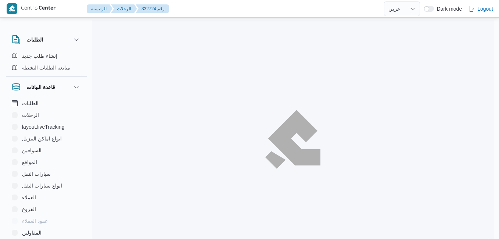
select select "ar"
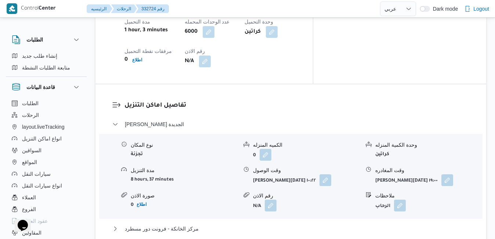
scroll to position [661, 0]
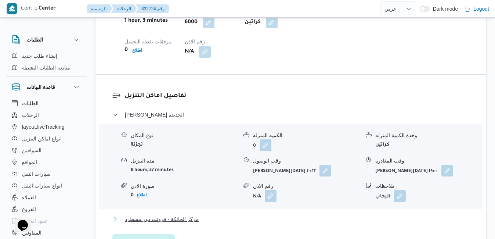
click at [257, 214] on button "مركز الخانكة - فرونت دور مسطرد" at bounding box center [290, 218] width 357 height 9
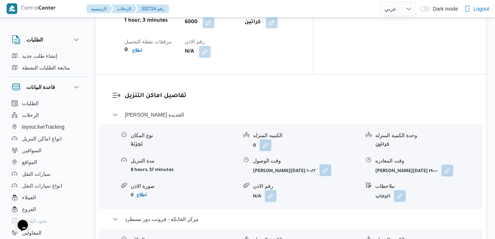
click at [329, 164] on button "button" at bounding box center [325, 170] width 12 height 12
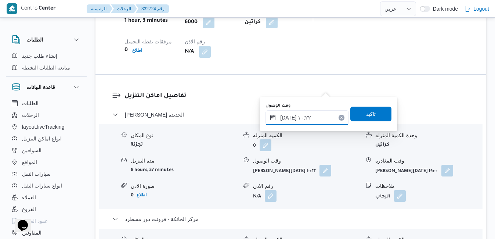
click at [293, 117] on input "[DATE] ١٠:٢٢" at bounding box center [306, 117] width 83 height 15
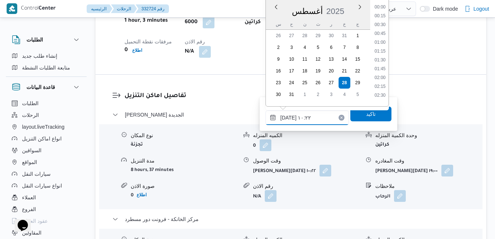
scroll to position [311, 0]
click at [379, 41] on li "09:45" at bounding box center [380, 39] width 17 height 7
type input "٢٨/٠٨/٢٠٢٥ ٠٩:٤٥"
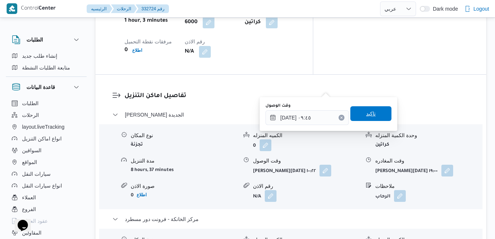
click at [358, 113] on span "تاكيد" at bounding box center [370, 113] width 41 height 15
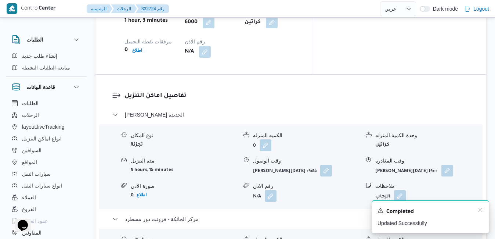
click at [485, 210] on div "A new notification appears Completed Updated Successfully" at bounding box center [430, 216] width 117 height 33
click at [479, 210] on icon "Dismiss toast" at bounding box center [480, 210] width 6 height 6
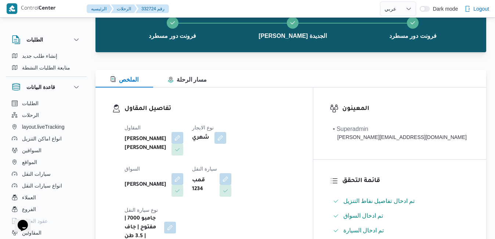
scroll to position [0, 0]
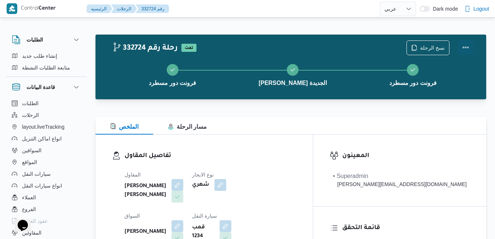
click at [464, 47] on button "Actions" at bounding box center [465, 47] width 15 height 15
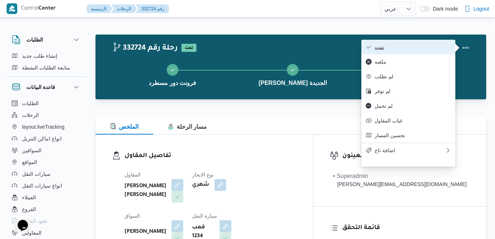
click at [422, 50] on span "تمت" at bounding box center [412, 47] width 76 height 6
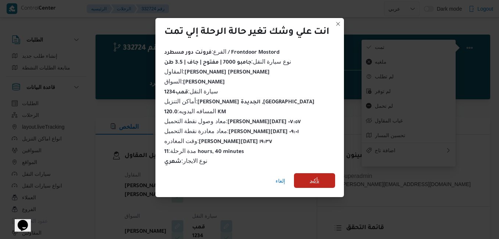
click at [312, 180] on span "تأكيد" at bounding box center [314, 180] width 10 height 9
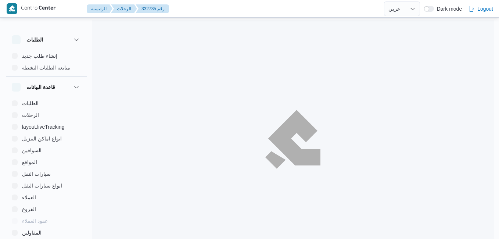
select select "ar"
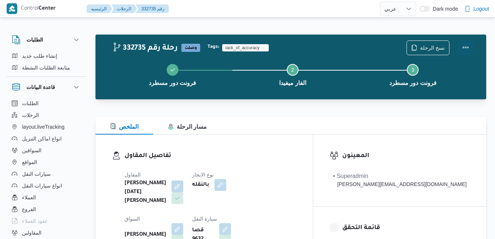
click at [464, 45] on button "Actions" at bounding box center [465, 47] width 15 height 15
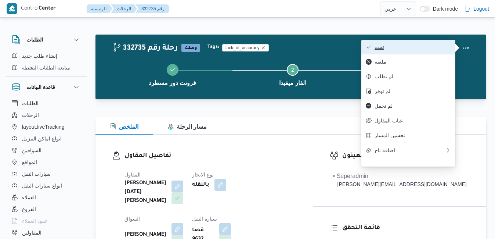
click at [387, 52] on button "تمت" at bounding box center [408, 47] width 94 height 15
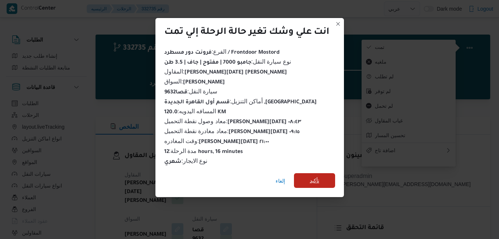
click at [312, 178] on span "تأكيد" at bounding box center [314, 180] width 10 height 9
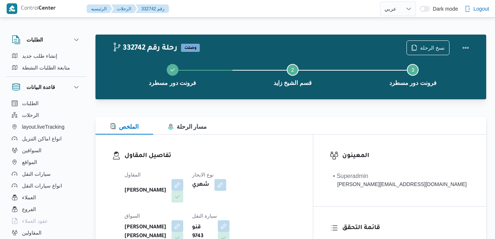
select select "ar"
click at [468, 45] on button "Actions" at bounding box center [465, 47] width 15 height 15
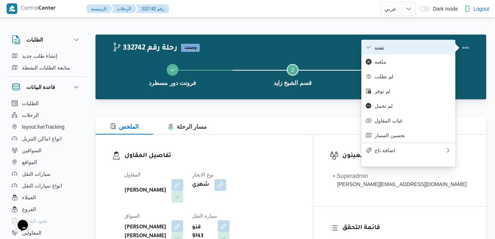
click at [429, 48] on span "تمت" at bounding box center [412, 47] width 76 height 6
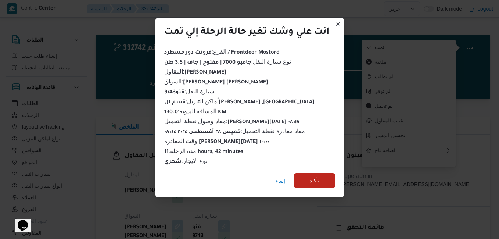
click at [309, 179] on span "تأكيد" at bounding box center [314, 180] width 41 height 15
